Goal: Information Seeking & Learning: Learn about a topic

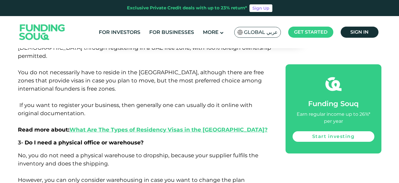
scroll to position [3475, 0]
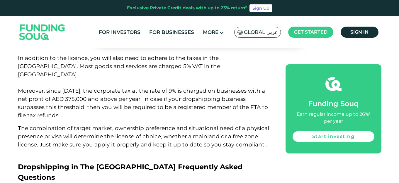
scroll to position [3049, 0]
